Goal: Task Accomplishment & Management: Use online tool/utility

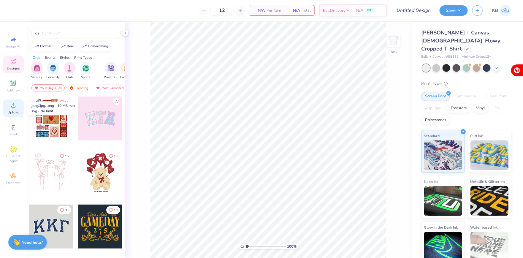
click at [13, 108] on circle at bounding box center [13, 107] width 3 height 3
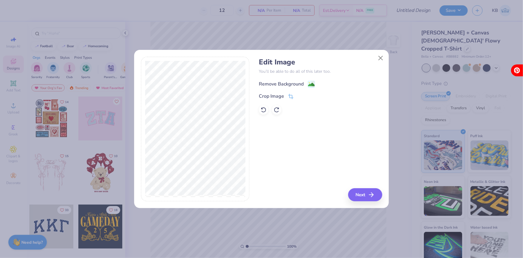
click at [311, 83] on image at bounding box center [311, 84] width 7 height 7
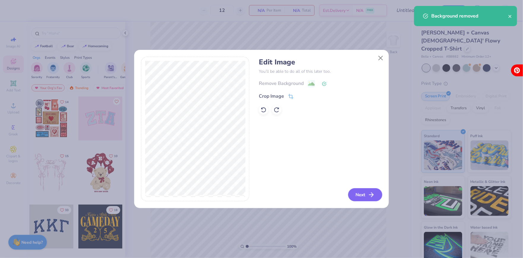
click at [355, 198] on button "Next" at bounding box center [365, 194] width 34 height 13
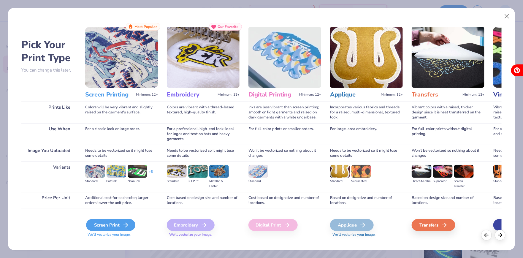
click at [120, 224] on div "Screen Print" at bounding box center [110, 225] width 49 height 12
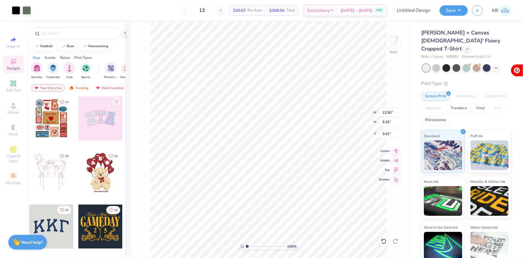
type input "8.45"
type input "6.26"
type input "3.00"
click at [11, 84] on icon at bounding box center [13, 83] width 7 height 7
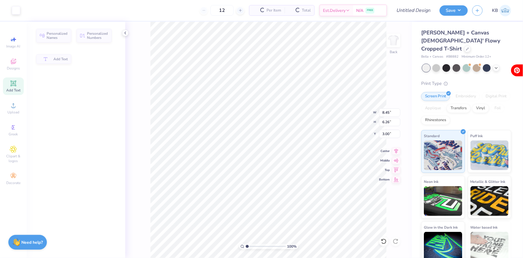
type input "4.61"
type input "1.34"
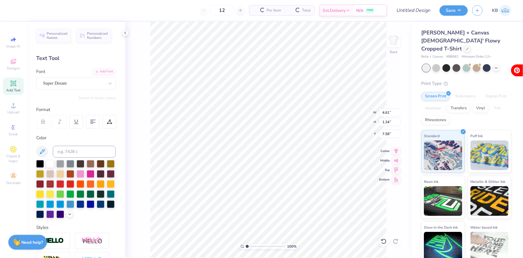
type input "10.33"
click at [53, 180] on div at bounding box center [50, 184] width 8 height 8
click at [58, 183] on div at bounding box center [60, 184] width 8 height 8
click at [73, 81] on div "Super Dream" at bounding box center [73, 83] width 62 height 9
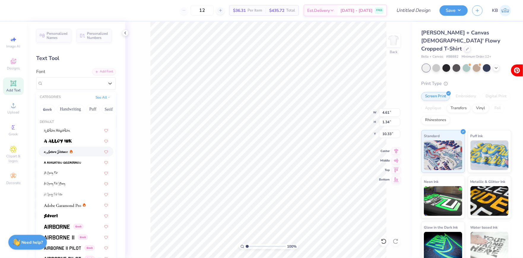
click at [63, 150] on img at bounding box center [56, 152] width 24 height 4
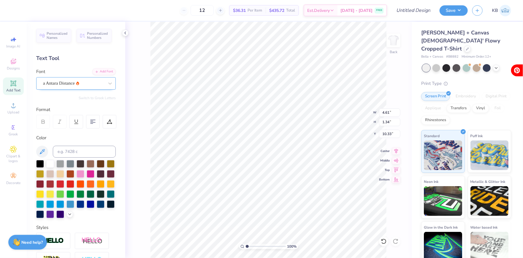
click at [70, 86] on div at bounding box center [73, 83] width 61 height 8
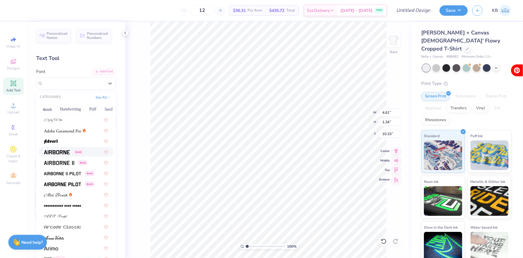
scroll to position [85, 0]
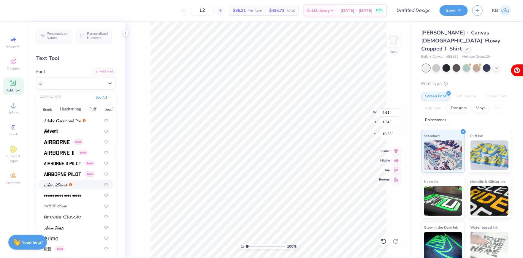
click at [55, 183] on img at bounding box center [56, 185] width 24 height 4
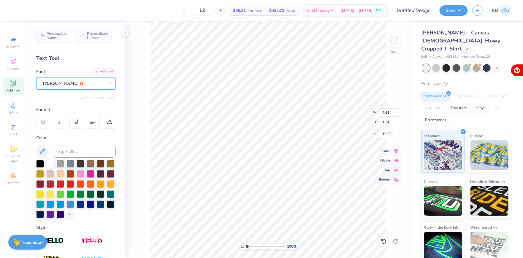
click at [68, 84] on div "[PERSON_NAME]" at bounding box center [73, 83] width 62 height 9
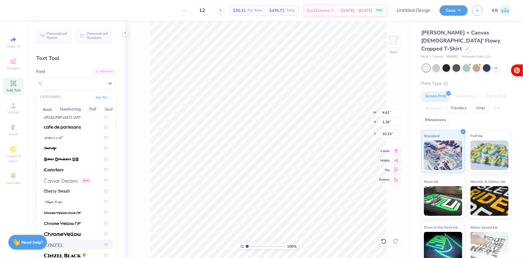
scroll to position [588, 0]
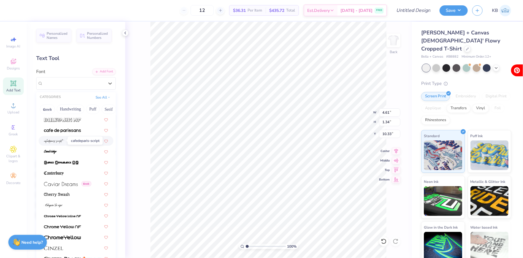
click at [61, 139] on img at bounding box center [54, 141] width 20 height 4
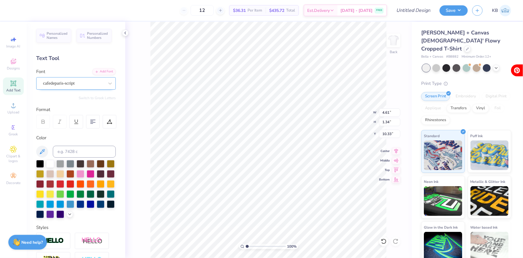
click at [68, 86] on div "cafedeparis-script" at bounding box center [73, 83] width 62 height 9
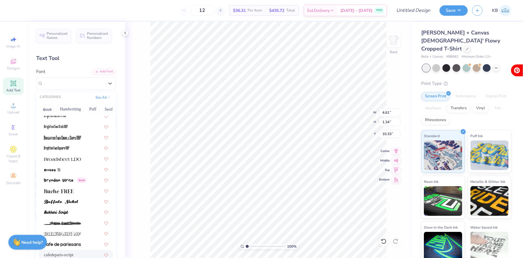
scroll to position [484, 0]
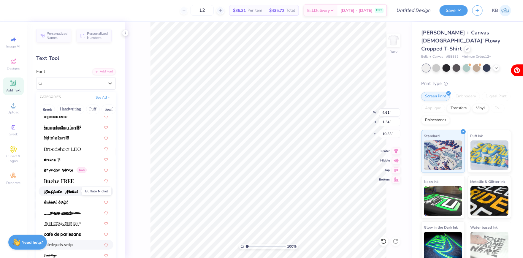
click at [65, 188] on span at bounding box center [61, 191] width 34 height 6
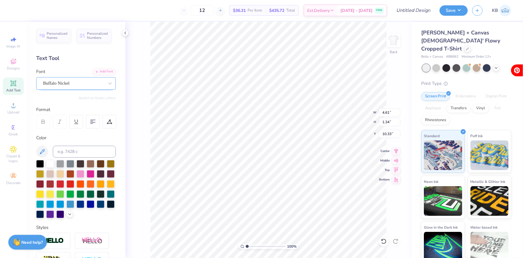
click at [78, 87] on div "Buffalo Nickel" at bounding box center [73, 83] width 62 height 9
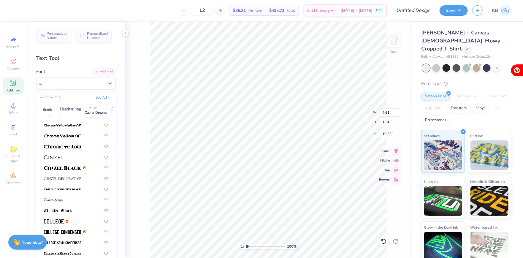
scroll to position [679, 0]
click at [61, 196] on span at bounding box center [53, 199] width 19 height 6
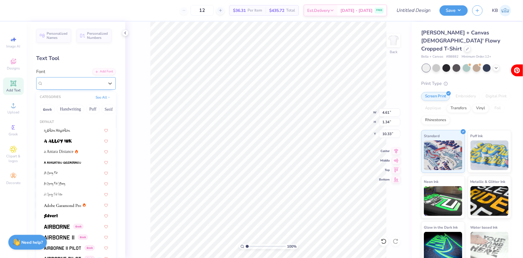
click at [64, 79] on div "Clicker Script" at bounding box center [73, 83] width 62 height 9
click at [78, 108] on button "Calligraphy" at bounding box center [87, 108] width 26 height 9
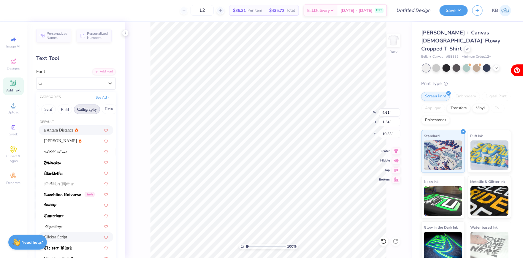
click at [59, 127] on span "a Antara Distance" at bounding box center [59, 130] width 30 height 6
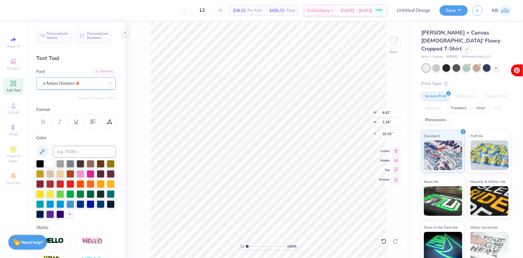
click at [71, 82] on div "a Antara Distance" at bounding box center [73, 83] width 62 height 9
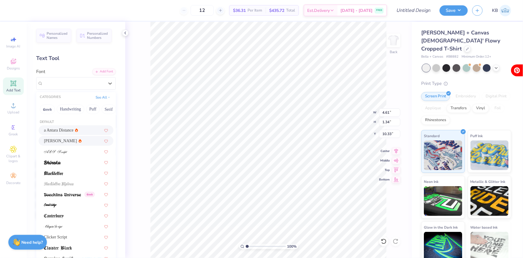
click at [61, 139] on span "[PERSON_NAME]" at bounding box center [60, 141] width 33 height 6
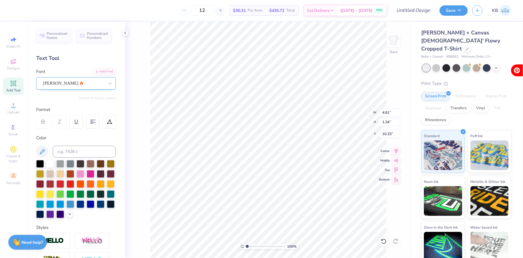
click at [77, 83] on div "[PERSON_NAME]" at bounding box center [73, 83] width 62 height 9
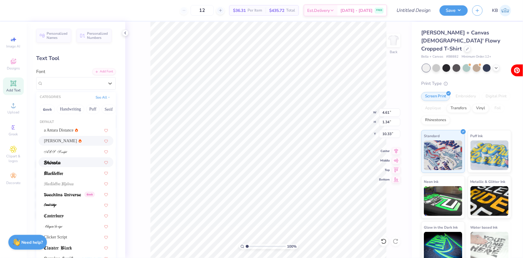
click at [74, 162] on div at bounding box center [76, 162] width 64 height 6
click at [85, 82] on div "Bhineka" at bounding box center [73, 83] width 62 height 9
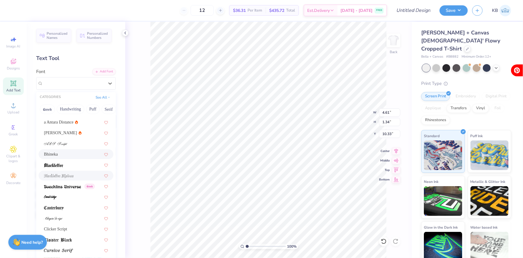
scroll to position [10, 0]
click at [65, 194] on div at bounding box center [76, 195] width 64 height 6
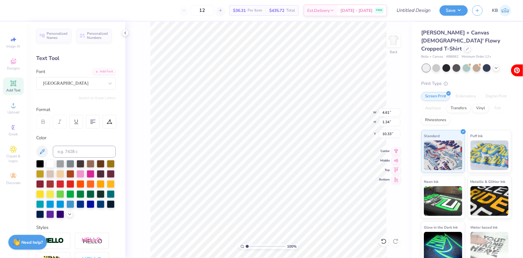
scroll to position [0, 0]
paste textarea "delta gamma anchor games"
type textarea "Delta Gamma Anchor Games"
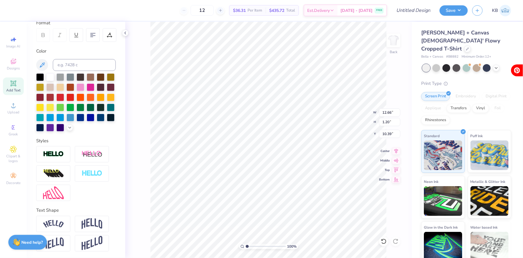
scroll to position [86, 0]
type textarea "Delta Gamma Anchor Games"
click at [90, 219] on img at bounding box center [92, 223] width 21 height 11
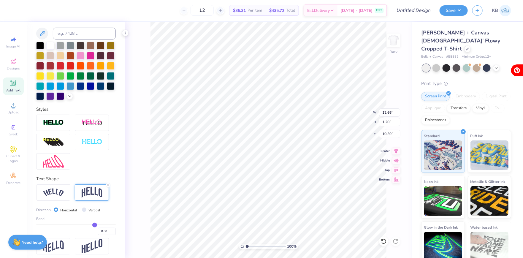
scroll to position [121, 0]
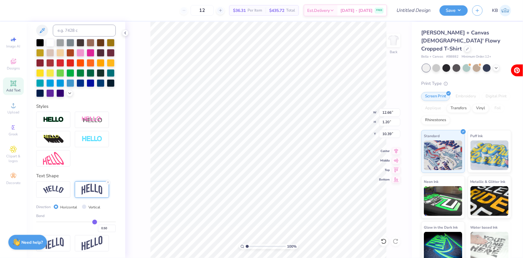
type input "0.49"
type input "0.48"
type input "0.46"
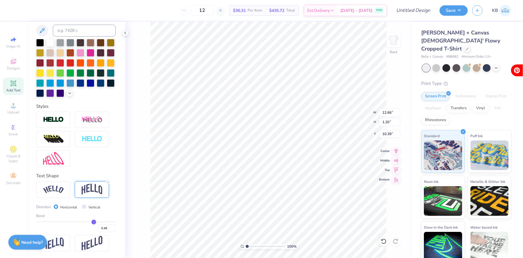
type input "0.46"
type input "0.44"
type input "0.42"
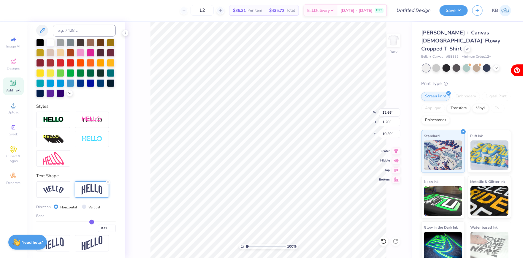
type input "0.41"
type input "0.4"
type input "0.40"
type input "0.39"
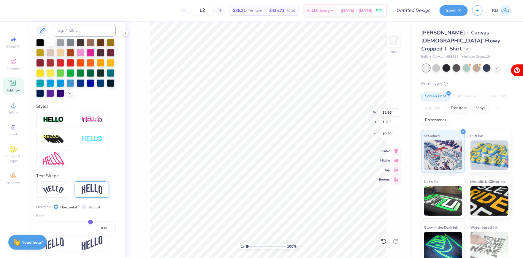
type input "0.39"
type input "0.38"
type input "0.36"
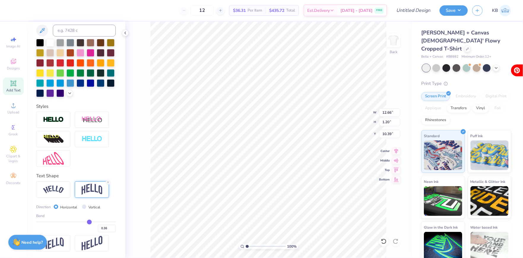
type input "0.34"
type input "0.32"
type input "0.3"
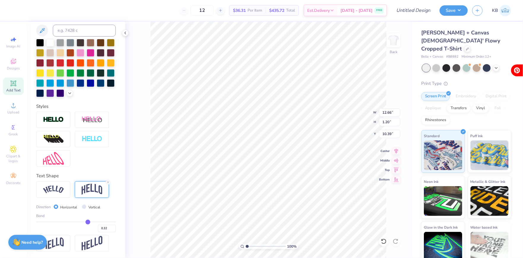
type input "0.30"
type input "0.29"
type input "0.28"
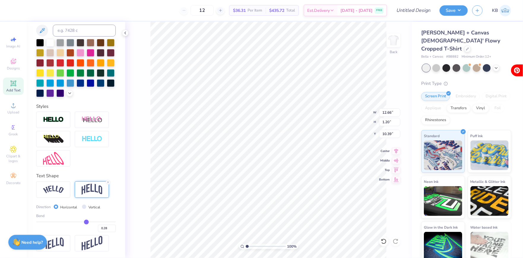
type input "0.26"
type input "0.24"
type input "0.22"
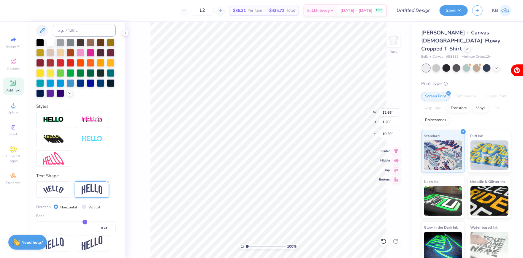
type input "0.22"
type input "0.21"
type input "0.2"
type input "0.20"
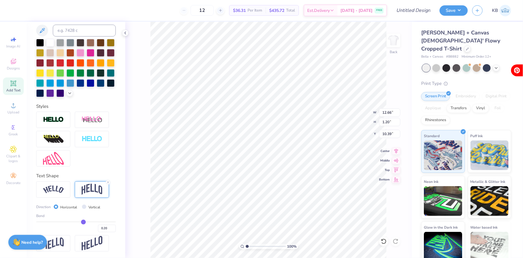
type input "0.19"
type input "0.18"
type input "0.17"
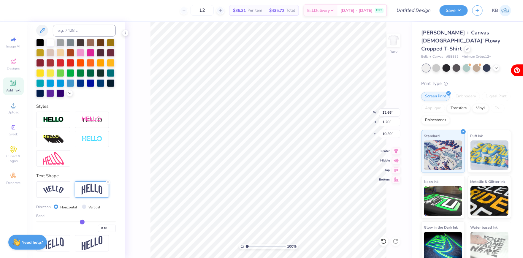
type input "0.17"
type input "0.16"
type input "0.14"
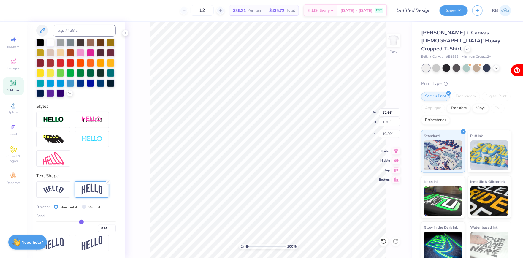
type input "0.12"
type input "0.11"
type input "0.1"
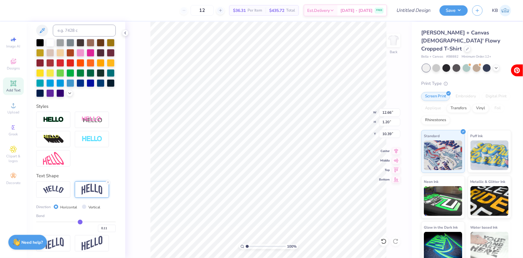
type input "0.10"
type input "0.08"
type input "0.06"
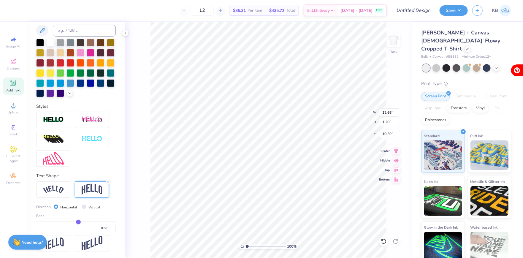
type input "0.02"
type input "0.01"
type input "-0.01"
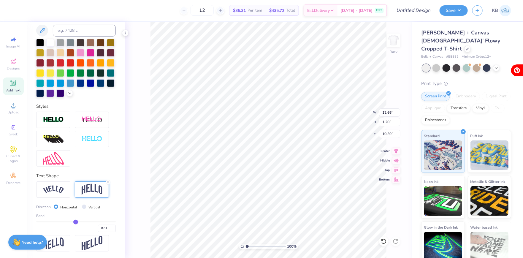
type input "-0.01"
type input "-0.02"
type input "-0.03"
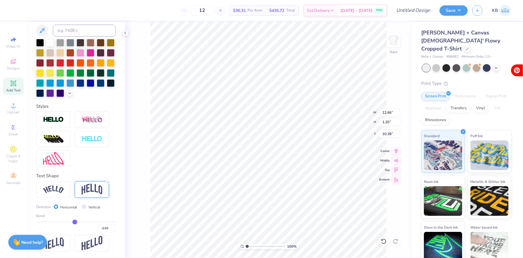
type input "-0.04"
type input "-0.05"
type input "-0.06"
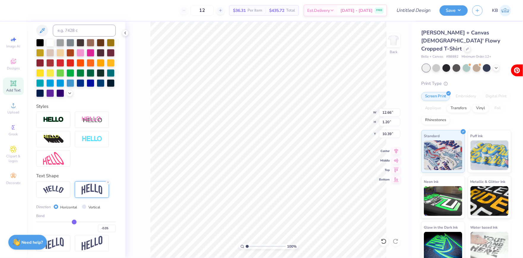
type input "-0.06"
type input "-0.07"
type input "-0.08"
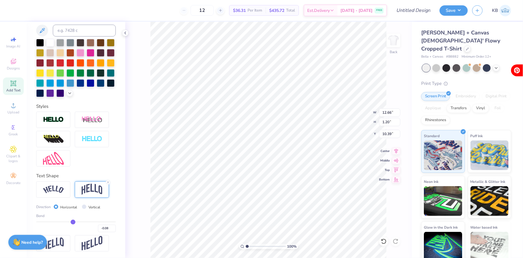
type input "-0.09"
type input "-0.1"
type input "-0.10"
type input "-0.11"
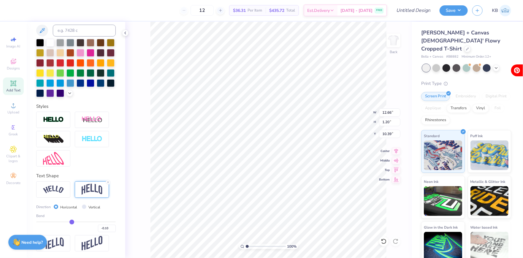
type input "-0.11"
type input "-0.12"
type input "-0.13"
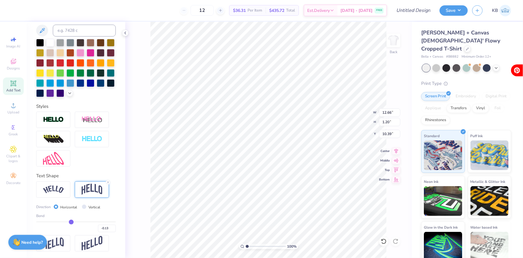
type input "-0.12"
type input "-0.11"
type input "-0.1"
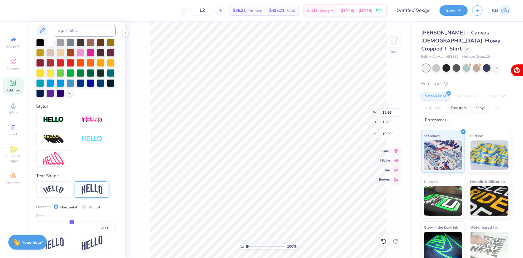
type input "-0.10"
drag, startPoint x: 94, startPoint y: 220, endPoint x: 72, endPoint y: 218, distance: 22.2
click at [72, 221] on input "range" at bounding box center [76, 221] width 80 height 1
type input "-0.11"
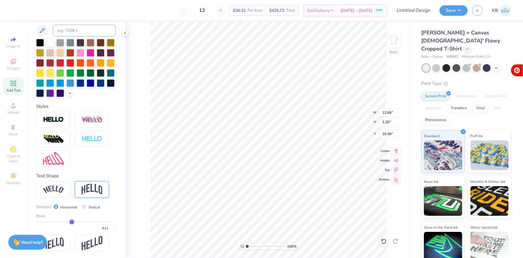
type input "-0.11"
type input "-0.12"
type input "-0.13"
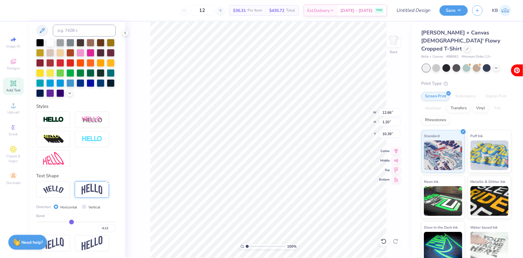
type input "-0.13"
type input "-0.14"
type input "-0.15"
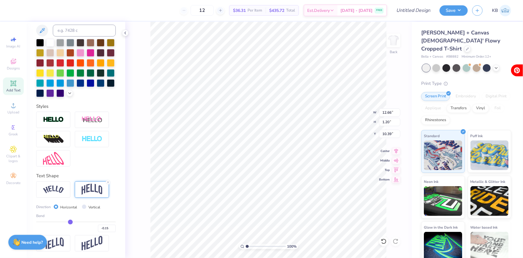
type input "-0.16"
type input "-0.17"
type input "-0.18"
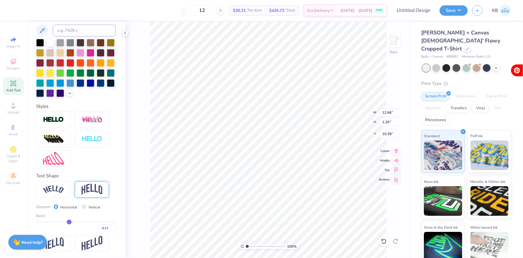
type input "-0.18"
type input "-0.19"
type input "-0.2"
type input "-0.20"
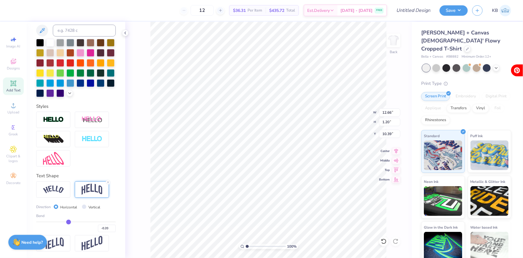
drag, startPoint x: 72, startPoint y: 221, endPoint x: 68, endPoint y: 220, distance: 3.9
type input "-0.2"
click at [68, 221] on input "range" at bounding box center [76, 221] width 80 height 1
type input "9.53"
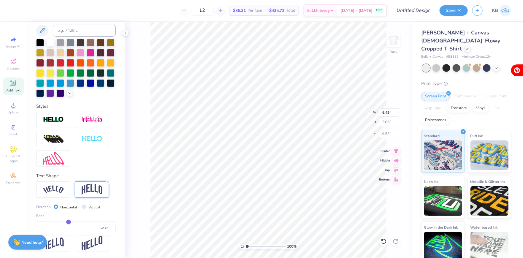
type textarea "Anchor Games"
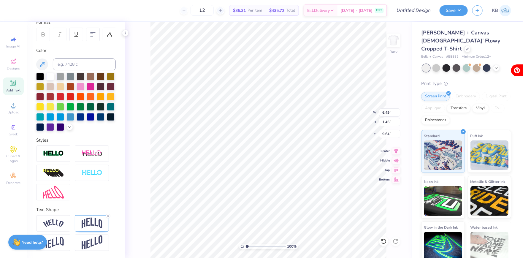
scroll to position [87, 0]
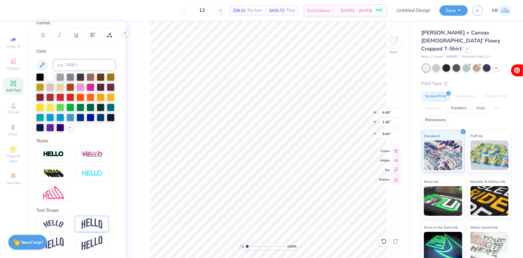
type input "1.54"
type textarea "Delta Gama"
click at [86, 223] on img at bounding box center [92, 223] width 21 height 11
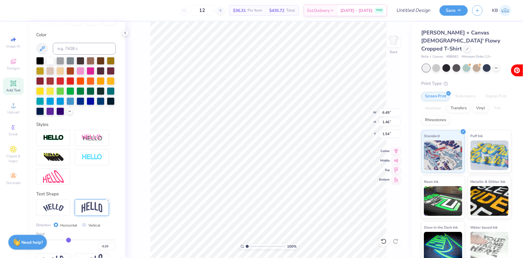
scroll to position [109, 0]
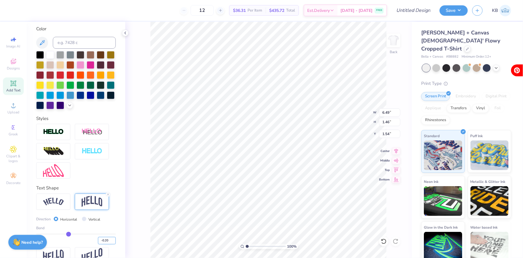
click at [103, 240] on input "-0.20" at bounding box center [107, 240] width 18 height 7
type input "0.20"
type input "0.2"
click at [136, 185] on div "100 % Back W 6.49 6.49 " H 1.46 1.46 " Y 1.54 1.54 " Center Middle Top Bottom" at bounding box center [268, 140] width 286 height 236
click at [142, 118] on div "100 % Back W 6.49 H 1.46 Y 1.54 Center Middle Top Bottom" at bounding box center [268, 140] width 286 height 236
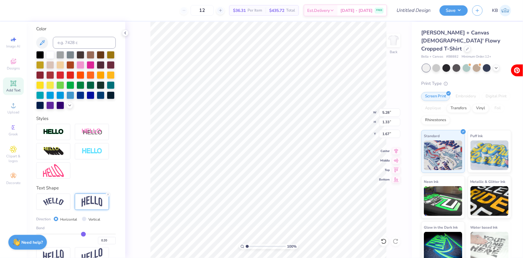
type input "1.67"
type input "2.33"
click at [28, 9] on div at bounding box center [27, 10] width 8 height 8
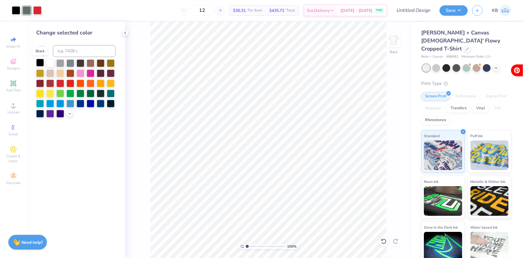
click at [41, 62] on div at bounding box center [40, 63] width 8 height 8
click at [124, 37] on div "Change selected color" at bounding box center [76, 140] width 99 height 236
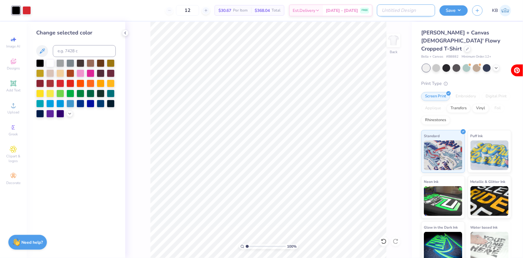
click at [410, 13] on input "Design Title" at bounding box center [406, 10] width 58 height 12
type input "circus design"
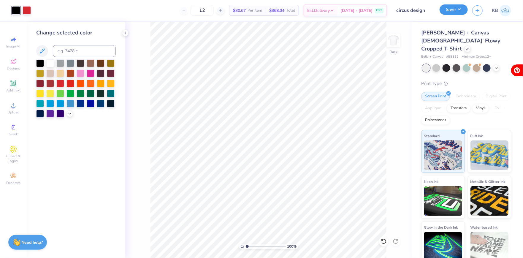
click at [458, 12] on button "Save" at bounding box center [453, 9] width 28 height 10
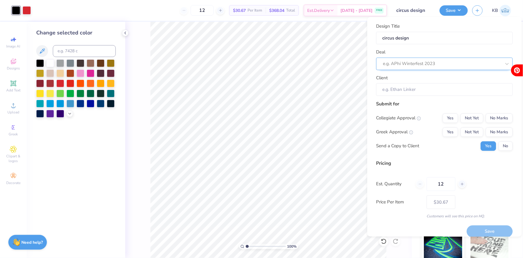
click at [414, 62] on div at bounding box center [442, 64] width 118 height 8
type input "dg ancor games"
click at [426, 81] on div "DG Anchor games" at bounding box center [445, 80] width 132 height 10
type input "dg anchor"
type input "Bri Hade"
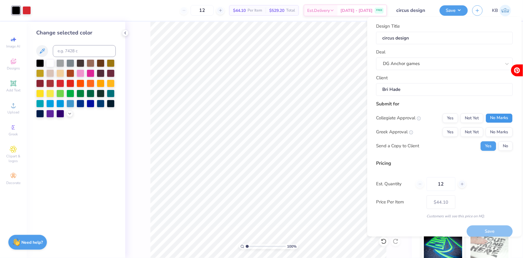
click at [494, 121] on button "No Marks" at bounding box center [499, 117] width 27 height 9
click at [447, 133] on button "Yes" at bounding box center [450, 131] width 15 height 9
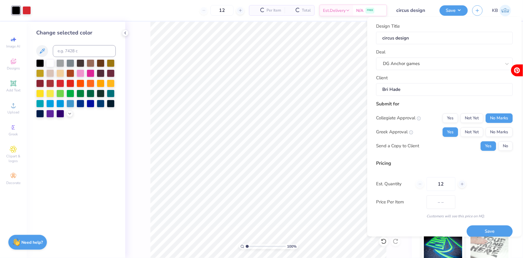
type input "$36.37"
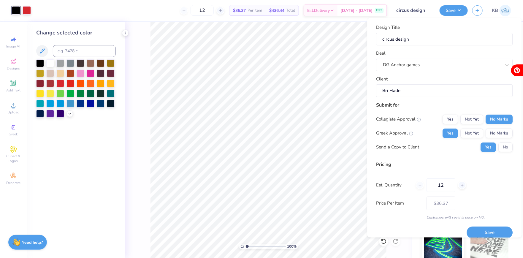
scroll to position [6, 0]
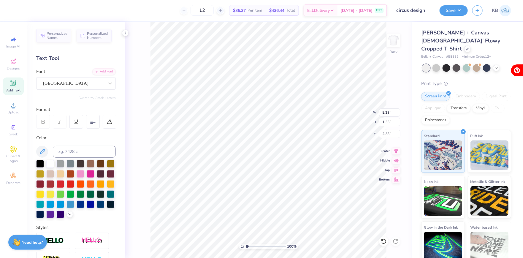
type textarea "Delta Gamma"
type input "2.30"
click at [456, 7] on button "Save" at bounding box center [453, 9] width 28 height 10
click at [450, 11] on button "Save" at bounding box center [453, 9] width 28 height 10
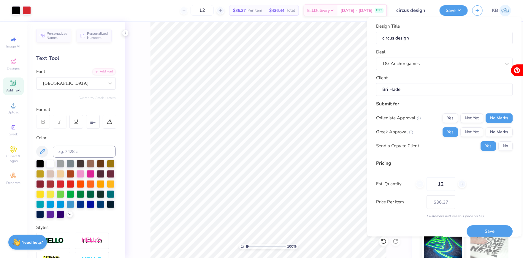
drag, startPoint x: 443, startPoint y: 184, endPoint x: 422, endPoint y: 184, distance: 21.4
click at [422, 184] on div "12" at bounding box center [441, 184] width 50 height 14
type input "1"
type input "197"
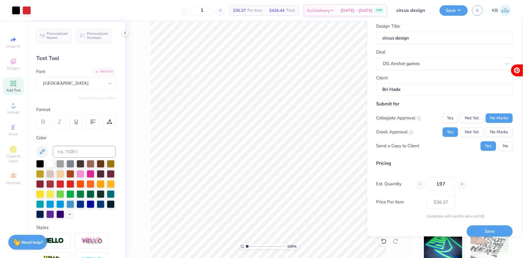
type input "197"
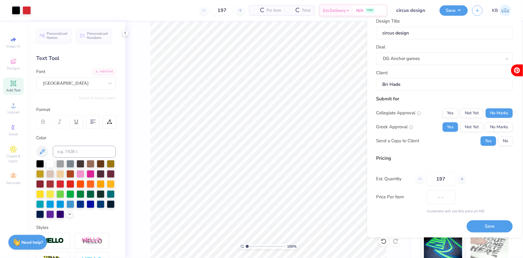
type input "$16.93"
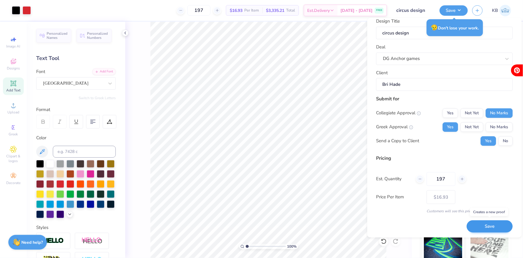
type input "197"
click at [485, 225] on button "Save" at bounding box center [490, 226] width 46 height 12
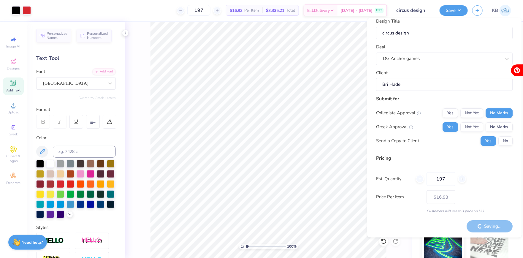
type input "– –"
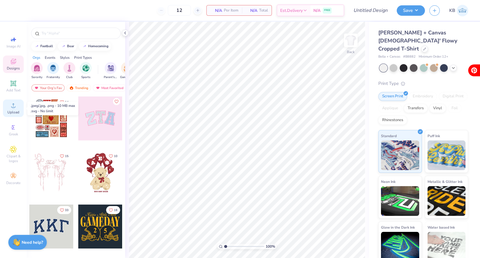
click at [17, 106] on div "Upload" at bounding box center [13, 108] width 21 height 18
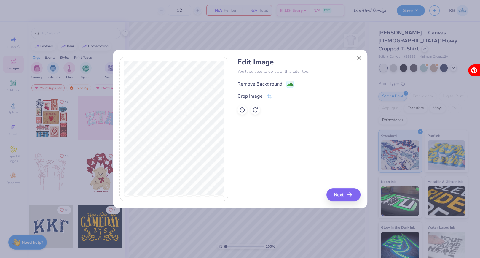
click at [251, 82] on div "Remove Background" at bounding box center [260, 83] width 45 height 7
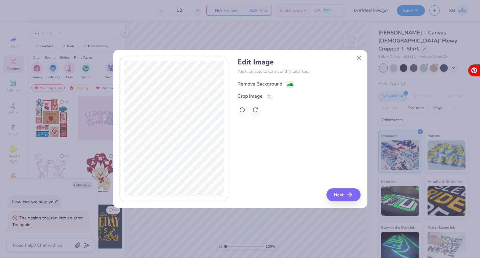
click at [251, 82] on div "Remove Background" at bounding box center [260, 83] width 45 height 7
click at [288, 82] on div "Remove Background Crop Image" at bounding box center [299, 97] width 123 height 35
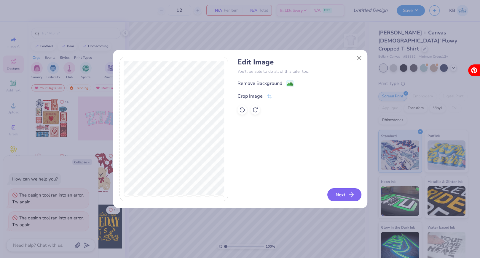
click at [340, 193] on button "Next" at bounding box center [345, 194] width 34 height 13
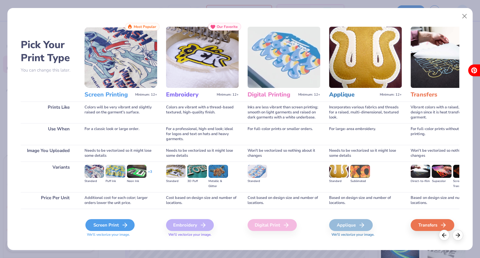
click at [104, 225] on div "Screen Print" at bounding box center [109, 225] width 49 height 12
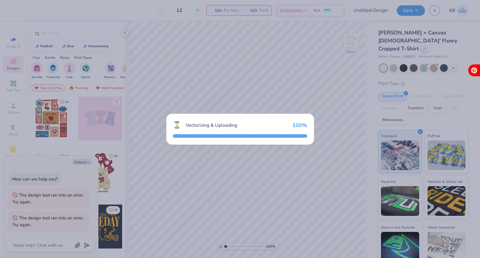
type textarea "x"
